Goal: Check status: Check status

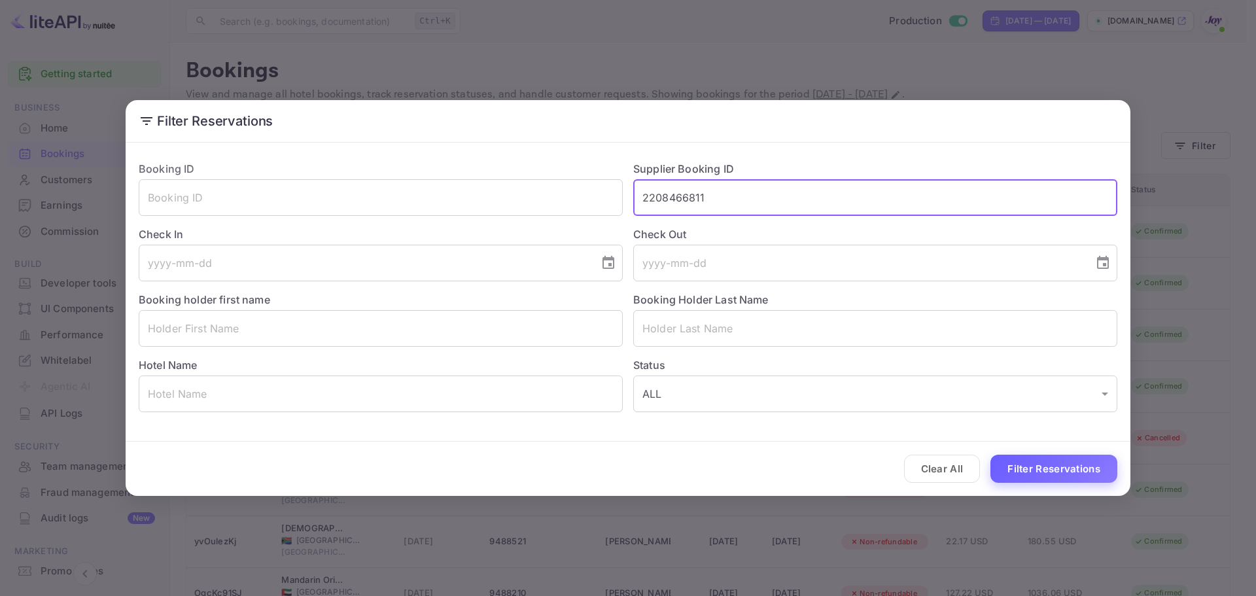
type input "2208466811"
click at [1025, 474] on button "Filter Reservations" at bounding box center [1054, 469] width 127 height 28
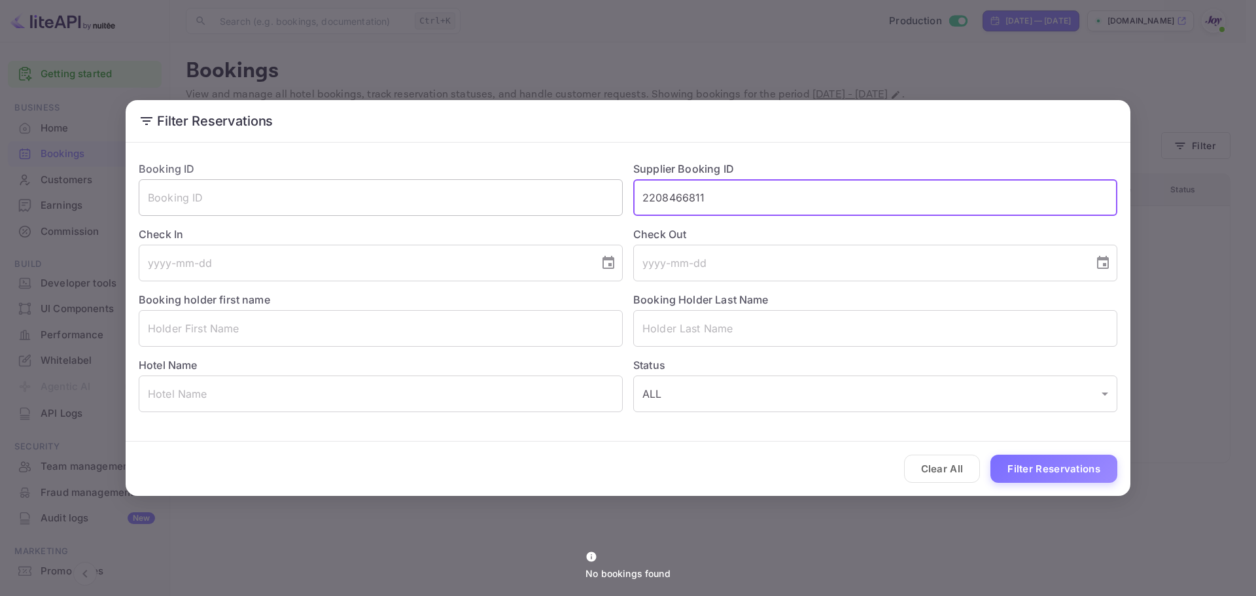
drag, startPoint x: 741, startPoint y: 200, endPoint x: 523, endPoint y: 208, distance: 218.7
click at [525, 208] on div "Booking ID ​ Supplier Booking ID 2208466811 ​ Check In ​ Check Out ​ Booking ho…" at bounding box center [622, 281] width 989 height 262
click at [386, 207] on input "text" at bounding box center [381, 197] width 484 height 37
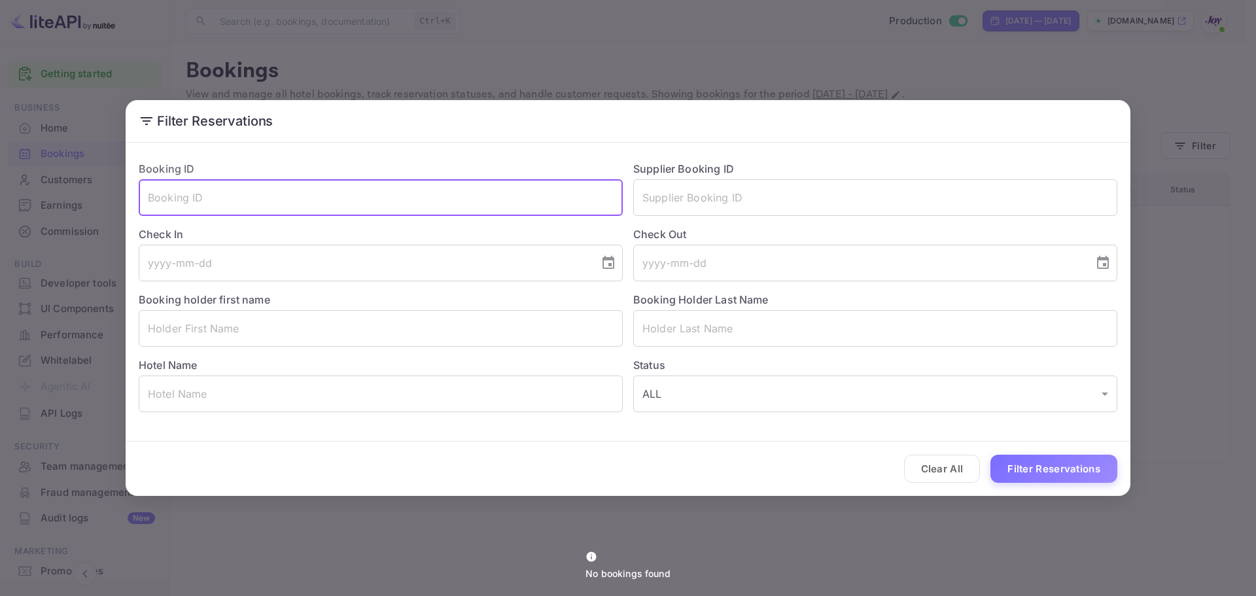
paste input "2208466811"
type input "2208466811"
click at [1019, 470] on button "Filter Reservations" at bounding box center [1054, 469] width 127 height 28
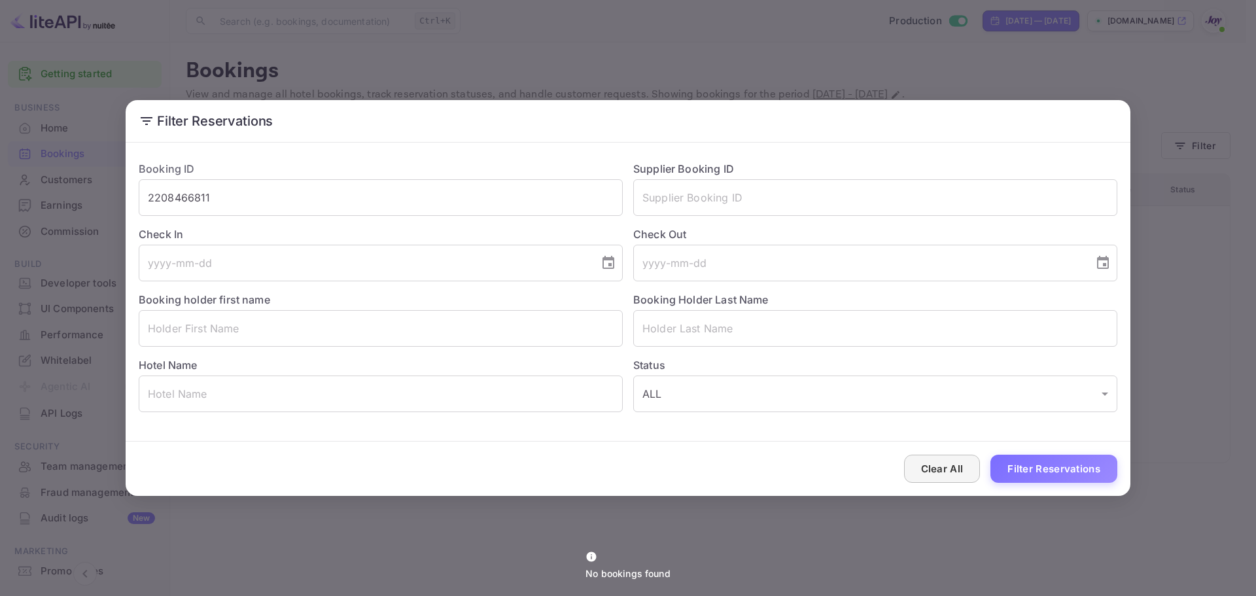
click at [942, 467] on button "Clear All" at bounding box center [942, 469] width 77 height 28
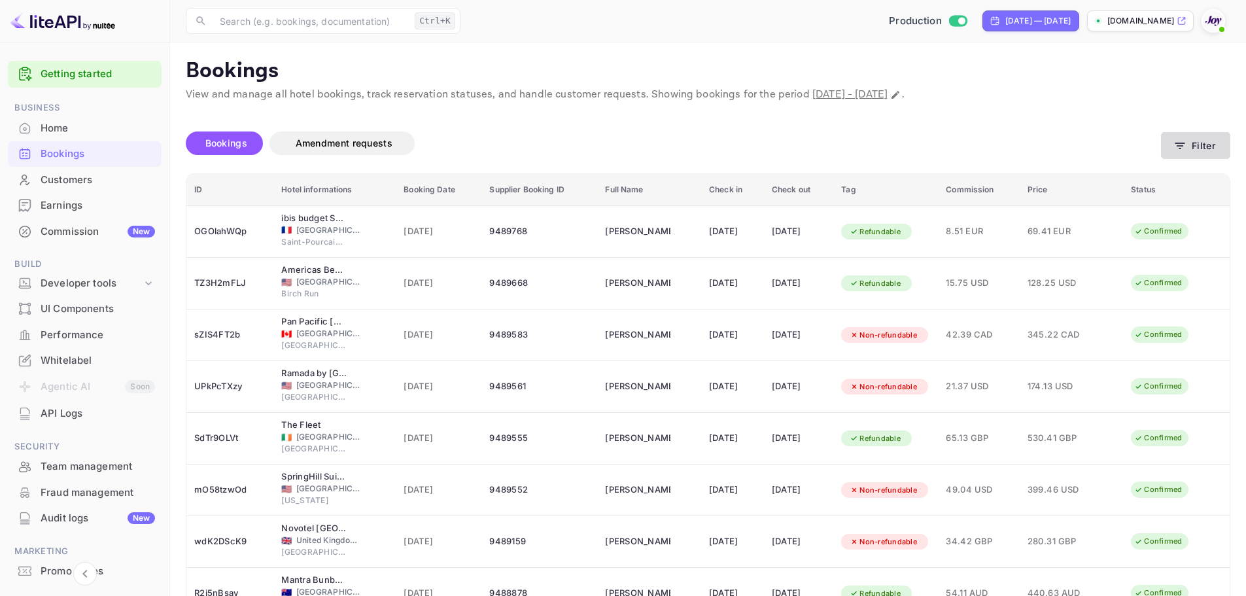
click at [1213, 145] on button "Filter" at bounding box center [1195, 145] width 69 height 27
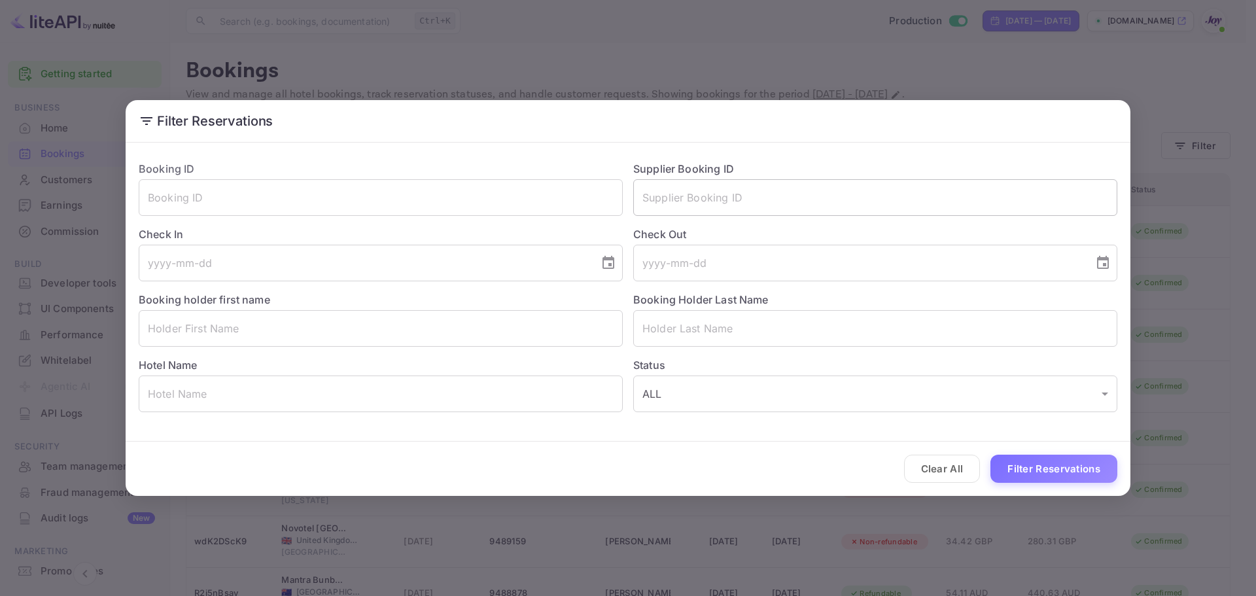
click at [739, 198] on input "text" at bounding box center [875, 197] width 484 height 37
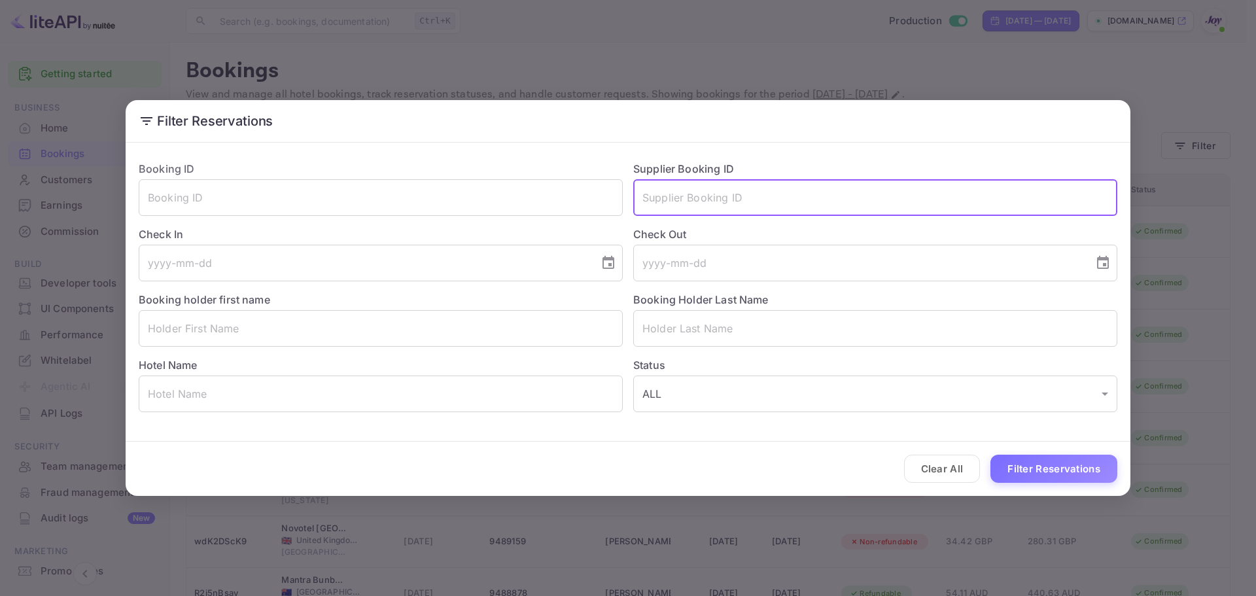
paste input "9315596"
type input "9315596"
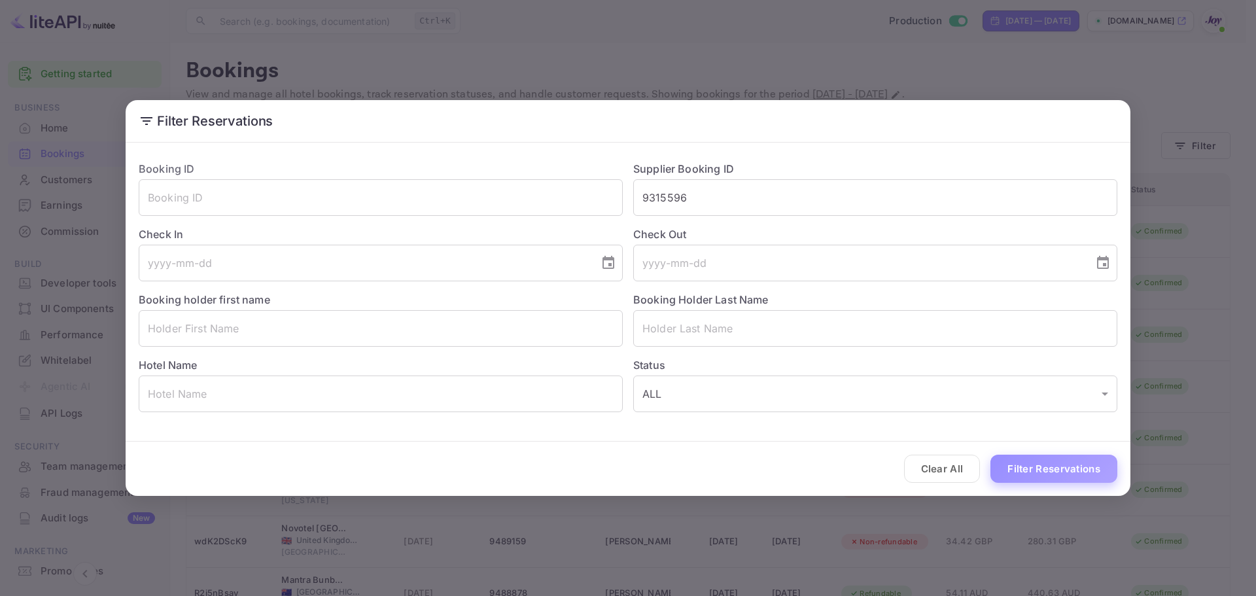
click at [1014, 466] on button "Filter Reservations" at bounding box center [1054, 469] width 127 height 28
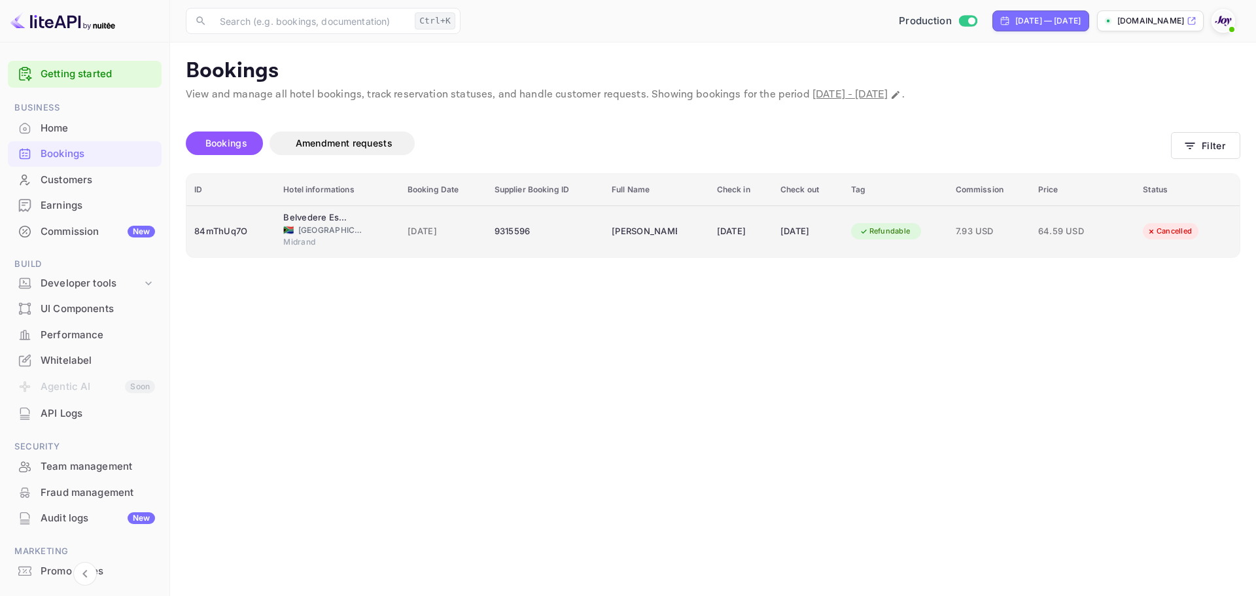
click at [546, 233] on div "9315596" at bounding box center [545, 231] width 101 height 21
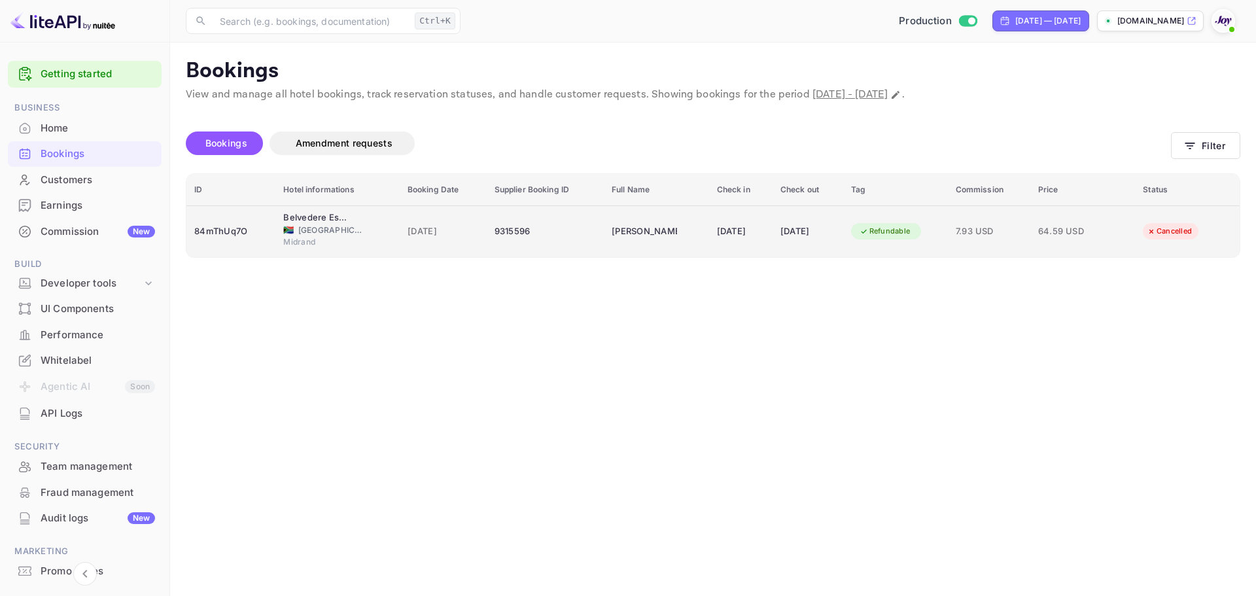
click at [584, 232] on td "9315596" at bounding box center [545, 231] width 117 height 52
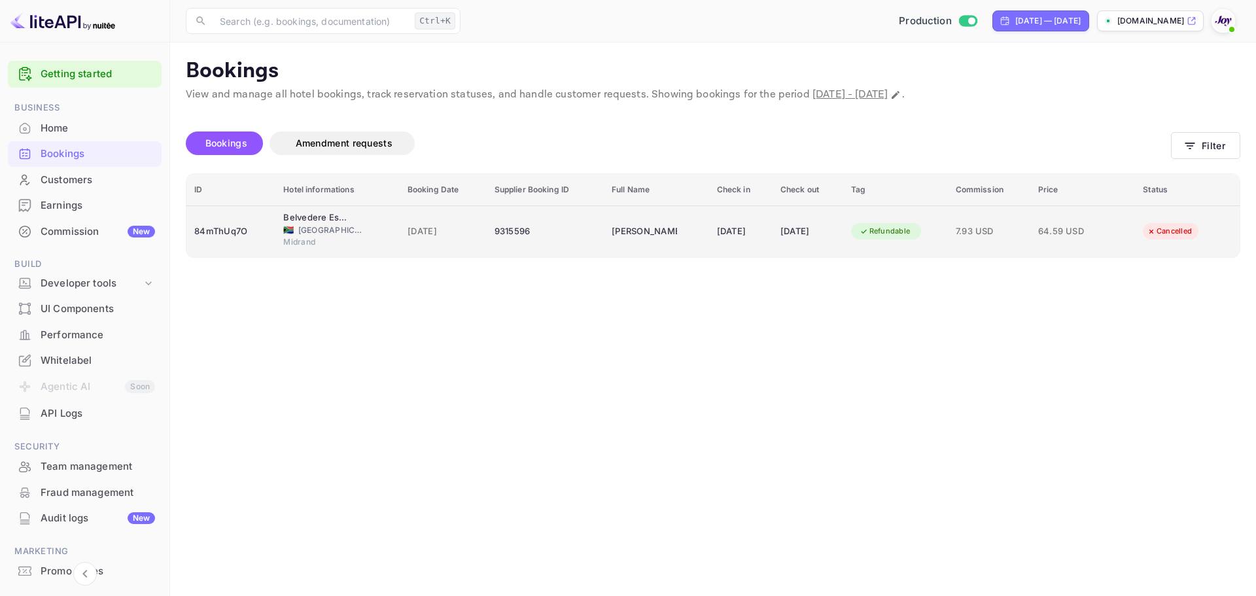
click at [362, 248] on div "Midrand" at bounding box center [337, 243] width 108 height 15
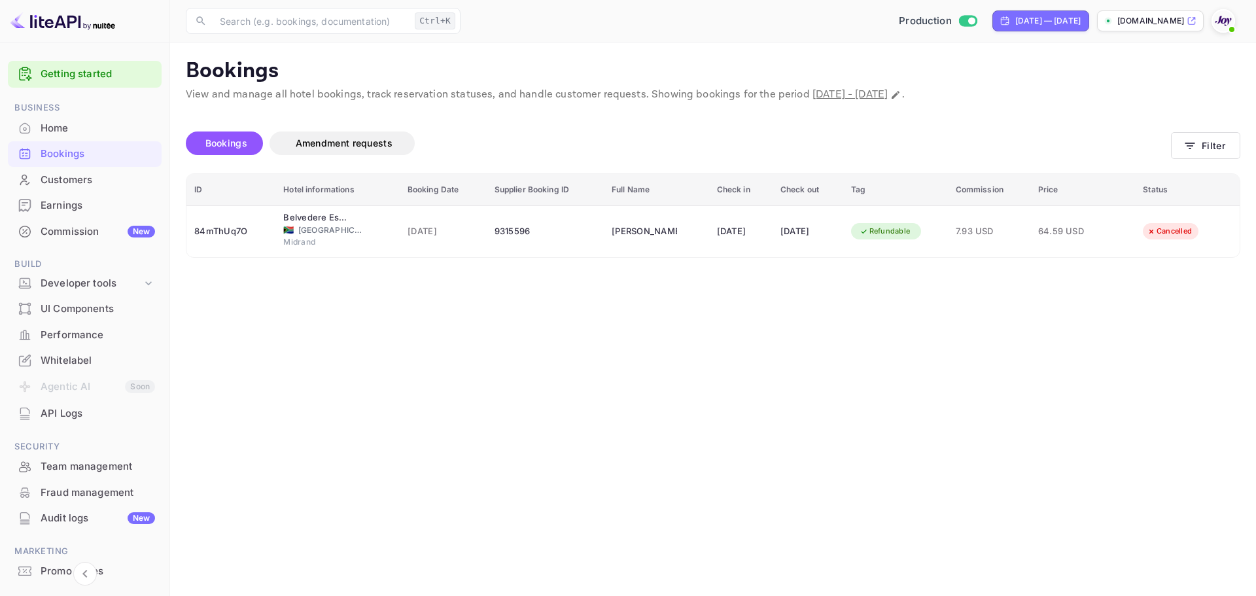
copy div "[PERSON_NAME]"
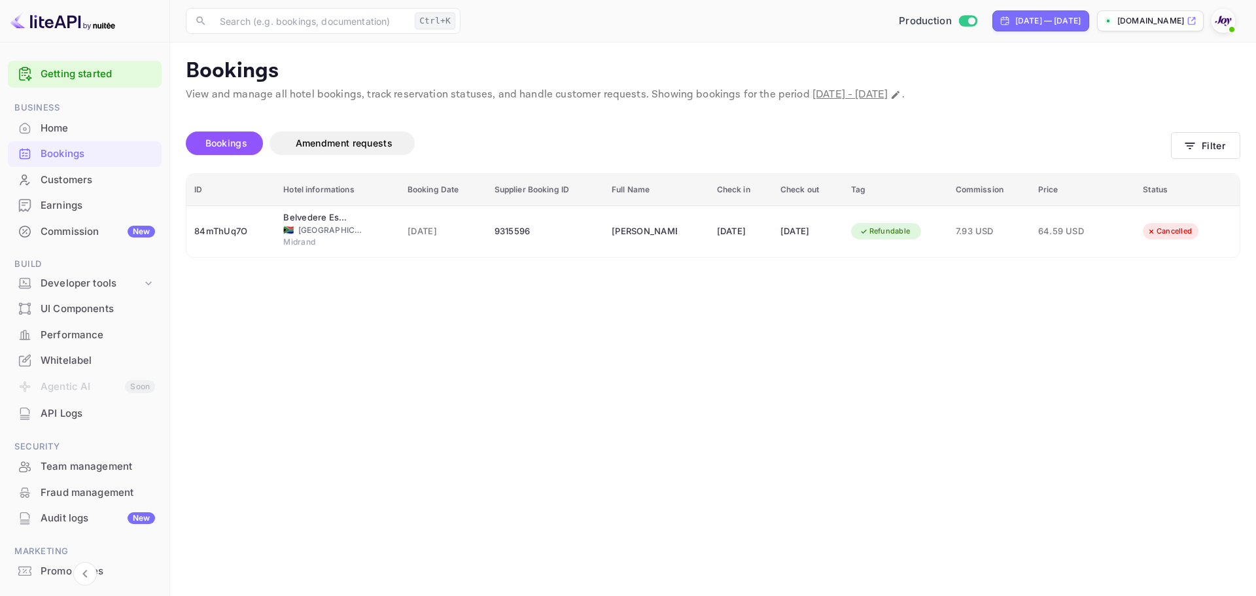
drag, startPoint x: 538, startPoint y: 123, endPoint x: 849, endPoint y: 120, distance: 310.8
